Goal: Transaction & Acquisition: Purchase product/service

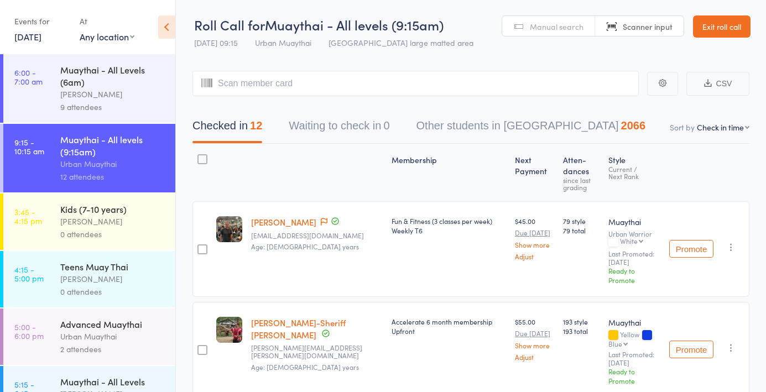
select select "4"
click at [720, 25] on link "Exit roll call" at bounding box center [722, 26] width 58 height 22
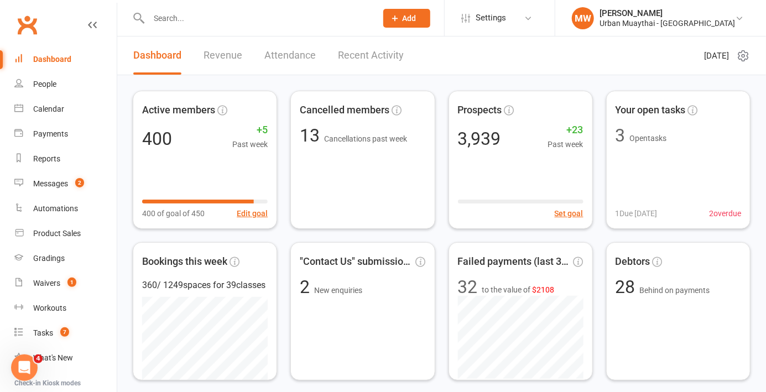
click at [79, 237] on div "Product Sales" at bounding box center [57, 233] width 48 height 9
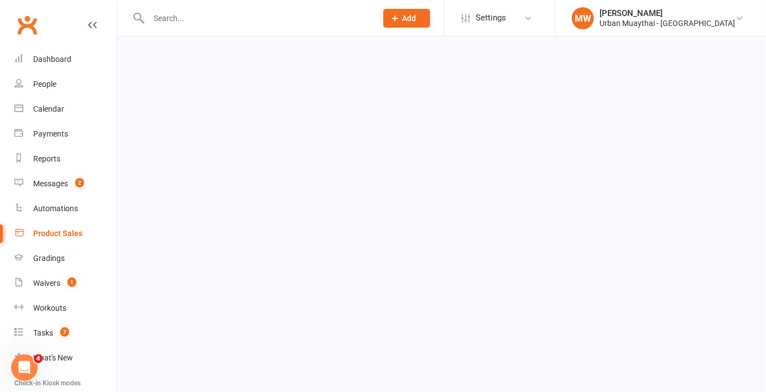
select select "50"
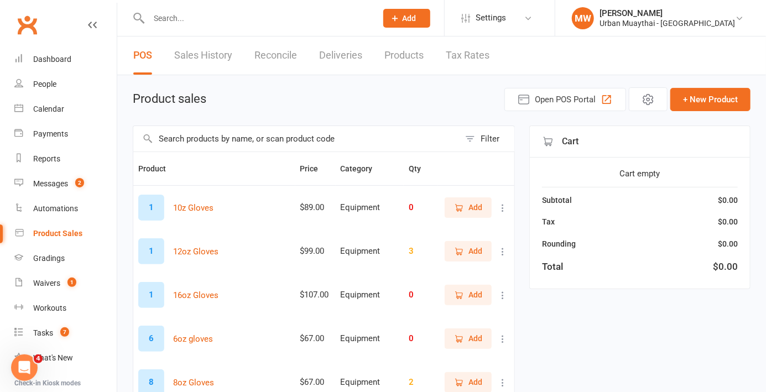
click at [202, 143] on input "text" at bounding box center [296, 138] width 326 height 25
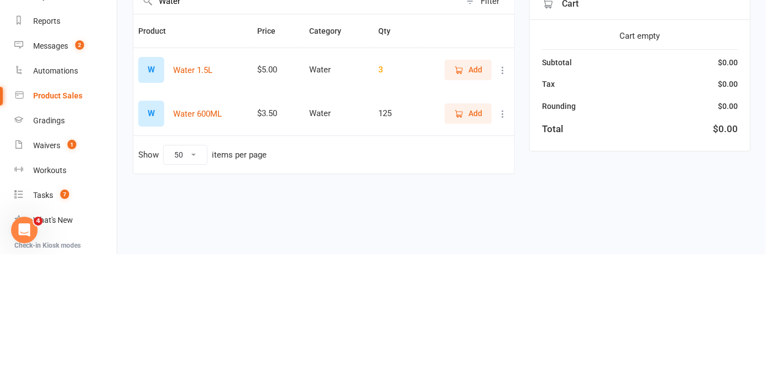
type input "Water"
click at [474, 208] on span "Add" at bounding box center [475, 207] width 14 height 12
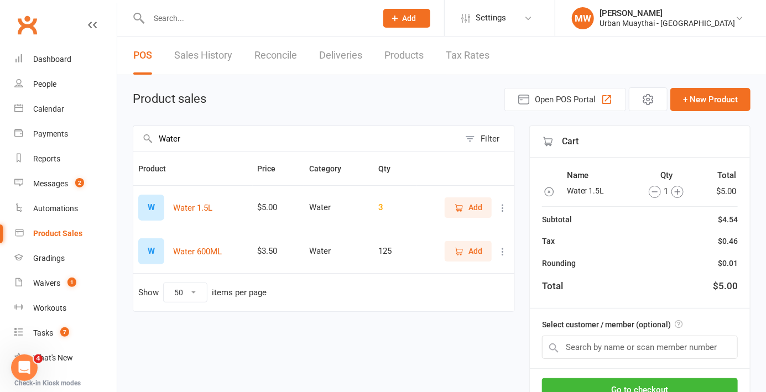
scroll to position [28, 0]
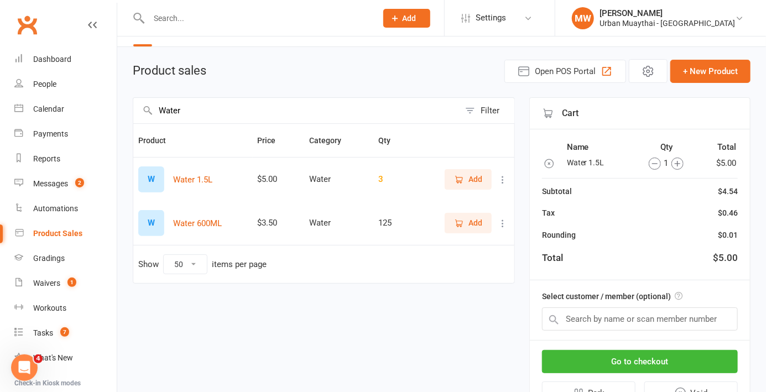
click at [652, 366] on button "Go to checkout" at bounding box center [640, 361] width 196 height 23
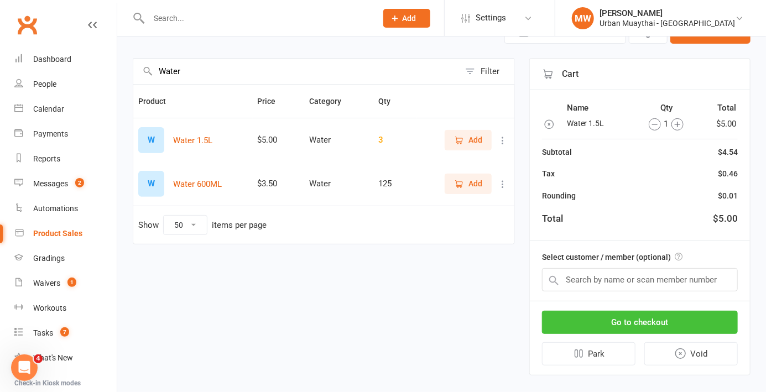
scroll to position [76, 0]
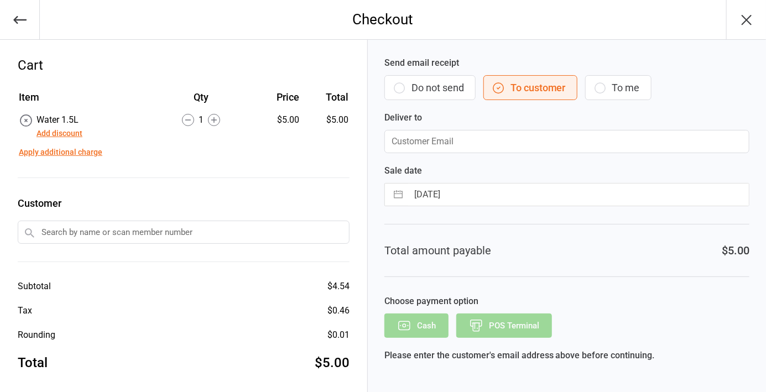
click at [437, 90] on button "Do not send" at bounding box center [429, 87] width 91 height 25
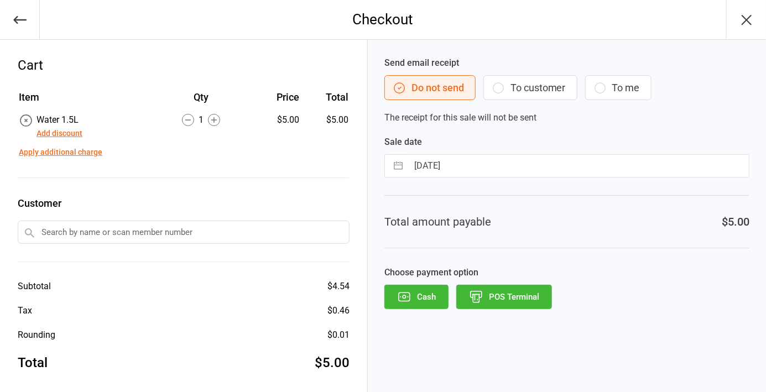
click at [523, 294] on button "POS Terminal" at bounding box center [504, 297] width 96 height 24
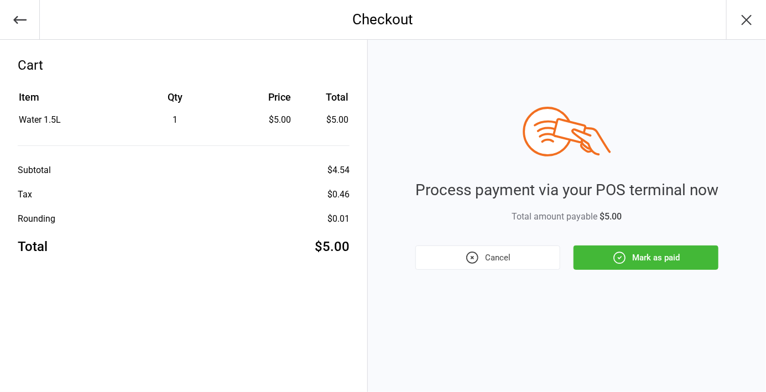
click at [666, 260] on button "Mark as paid" at bounding box center [645, 257] width 145 height 24
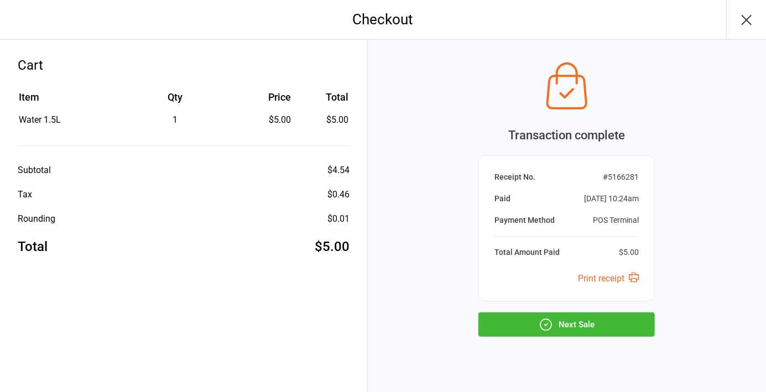
click at [598, 332] on button "Next Sale" at bounding box center [566, 324] width 176 height 24
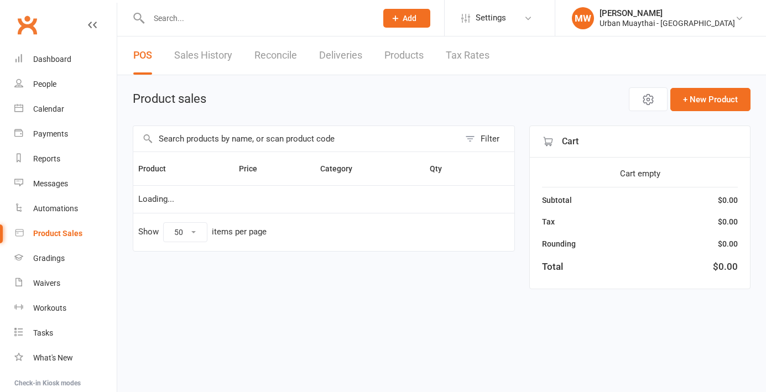
select select "50"
